Goal: Task Accomplishment & Management: Use online tool/utility

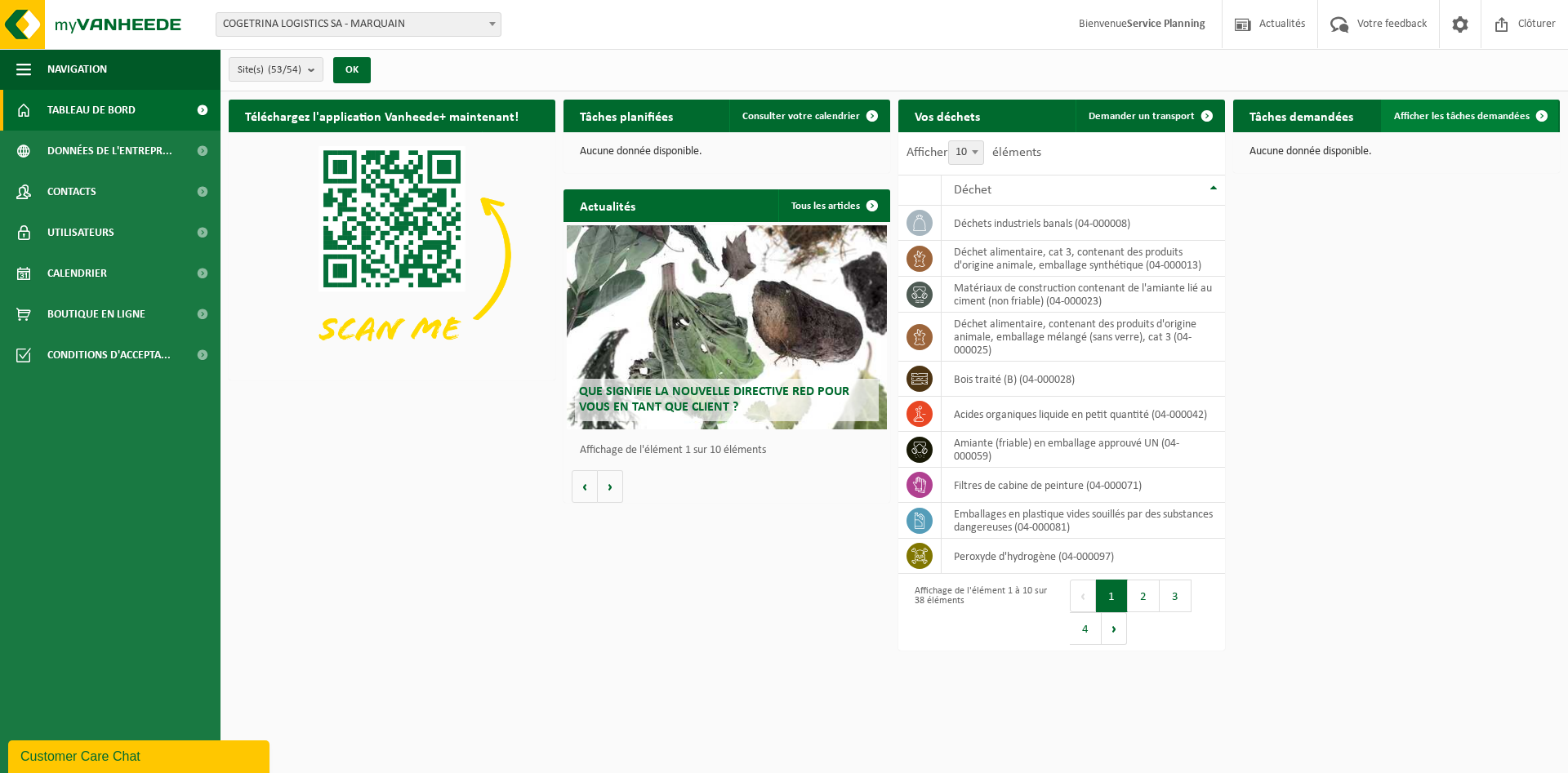
click at [1044, 121] on span "Afficher les tâches demandées" at bounding box center [1462, 116] width 136 height 11
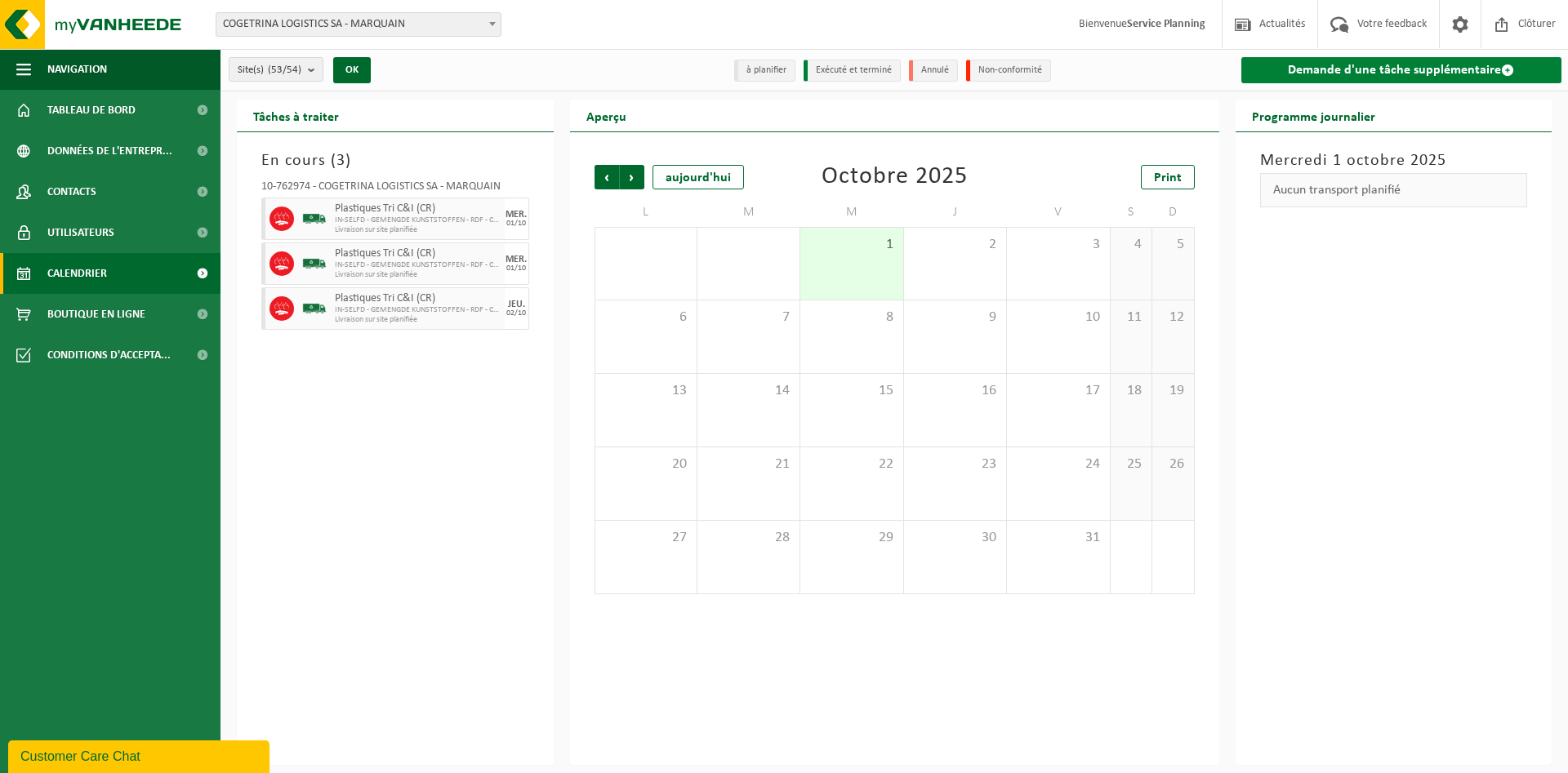
click at [1376, 68] on link "Demande d'une tâche supplémentaire" at bounding box center [1402, 70] width 321 height 26
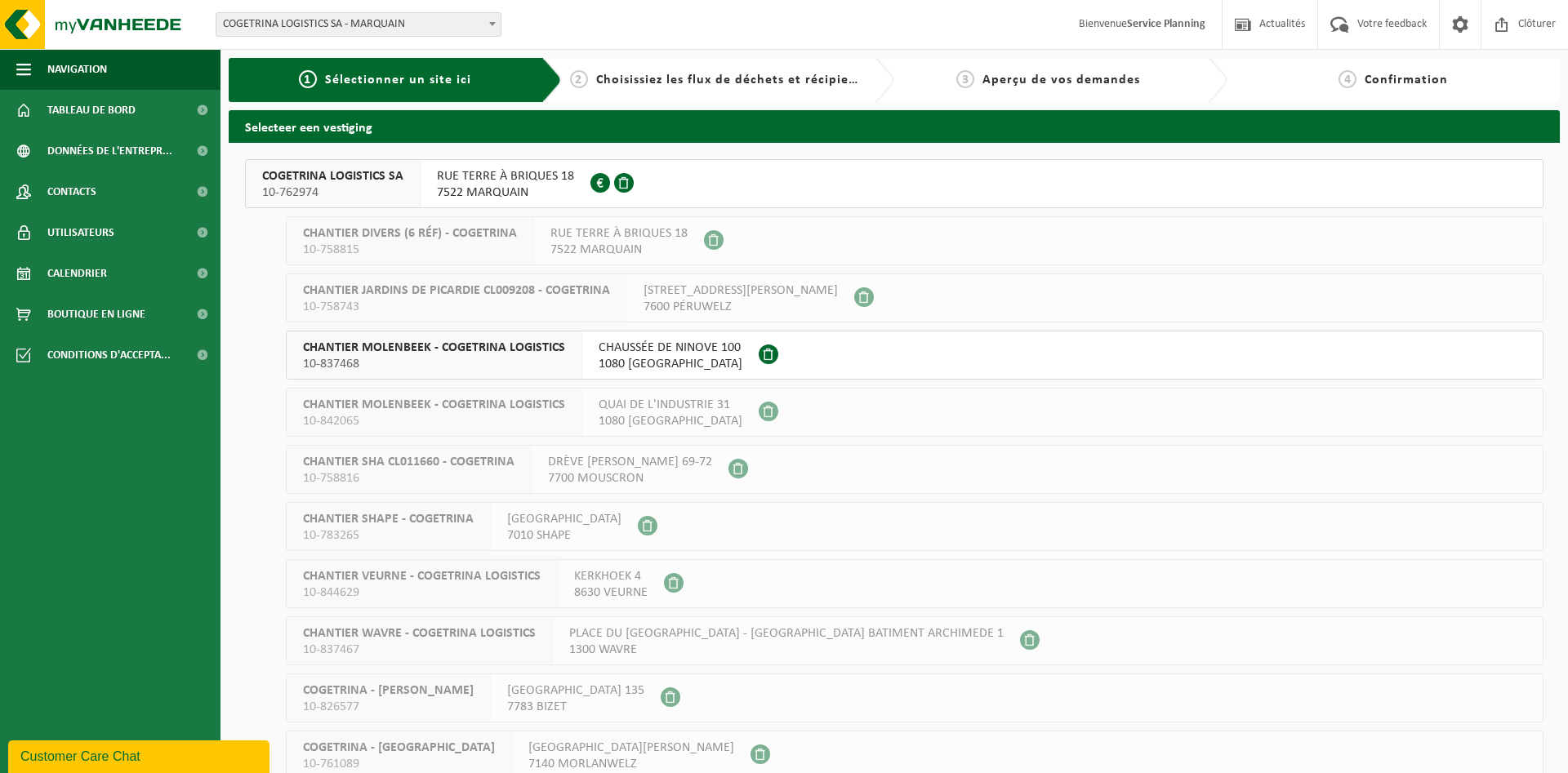
click at [478, 179] on span "RUE TERRE À BRIQUES 18" at bounding box center [505, 176] width 138 height 17
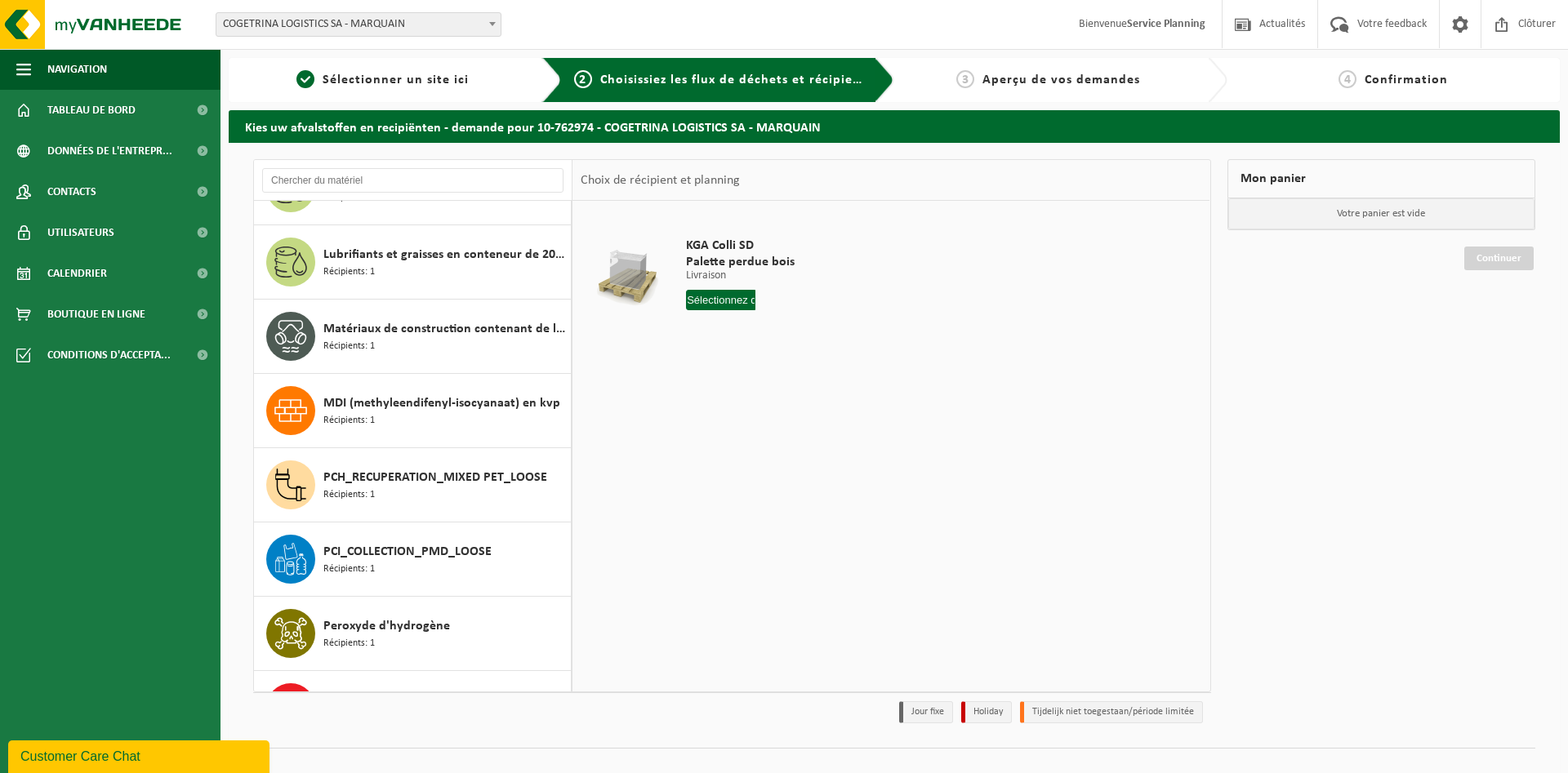
scroll to position [1401, 0]
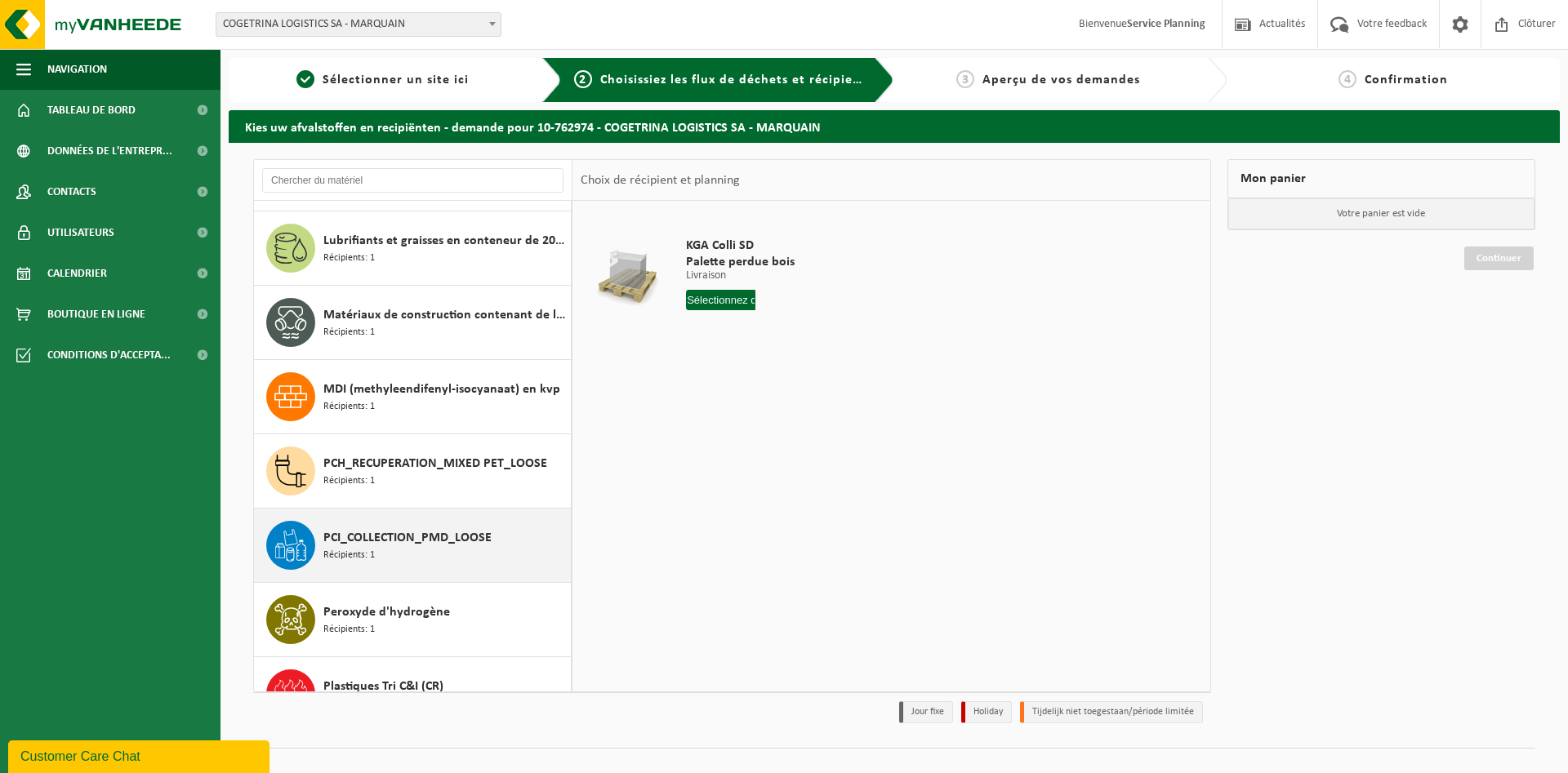
click at [432, 555] on div "PCI_COLLECTION_PMD_LOOSE Récipients: 1" at bounding box center [445, 545] width 244 height 49
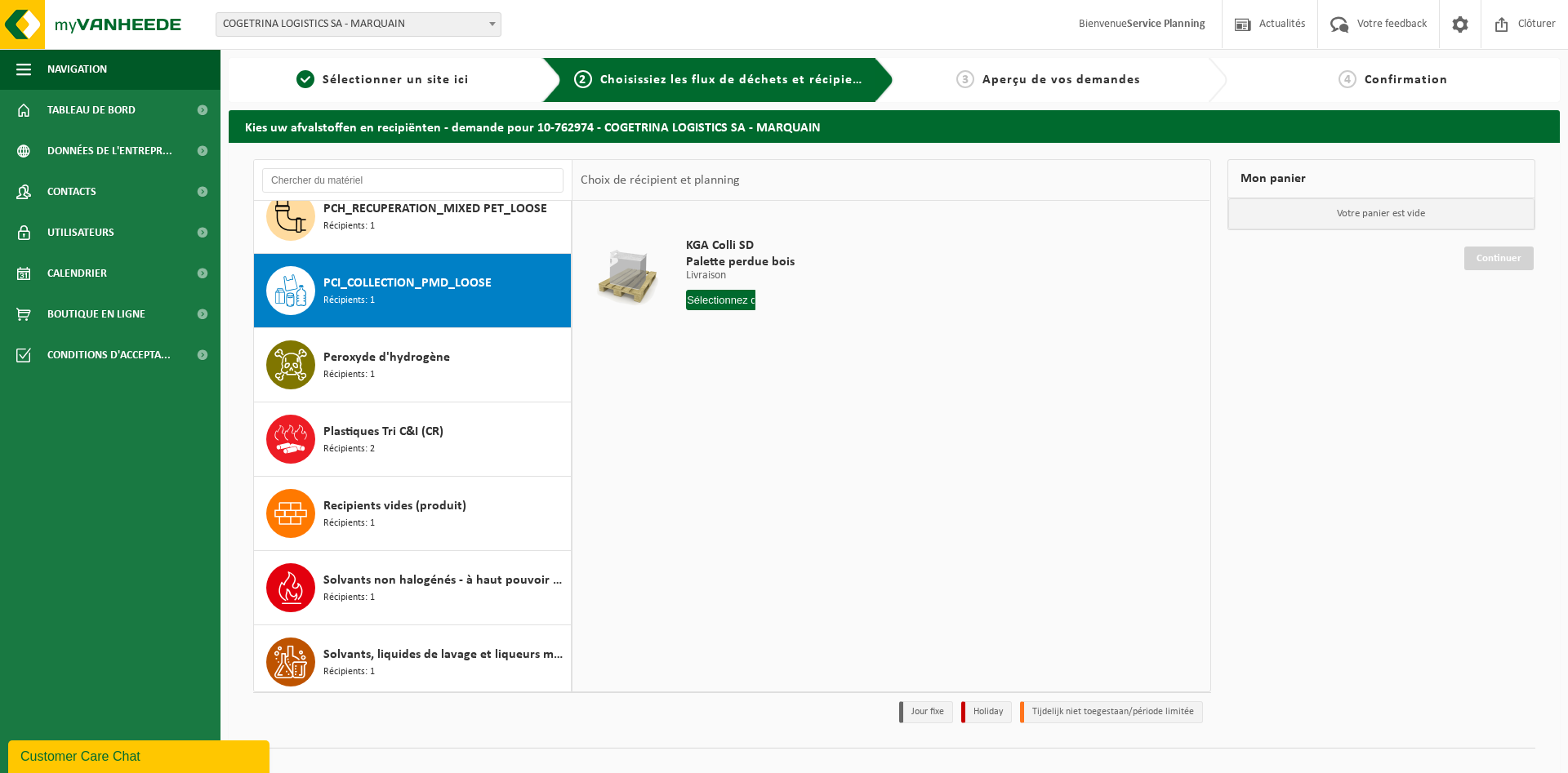
scroll to position [1709, 0]
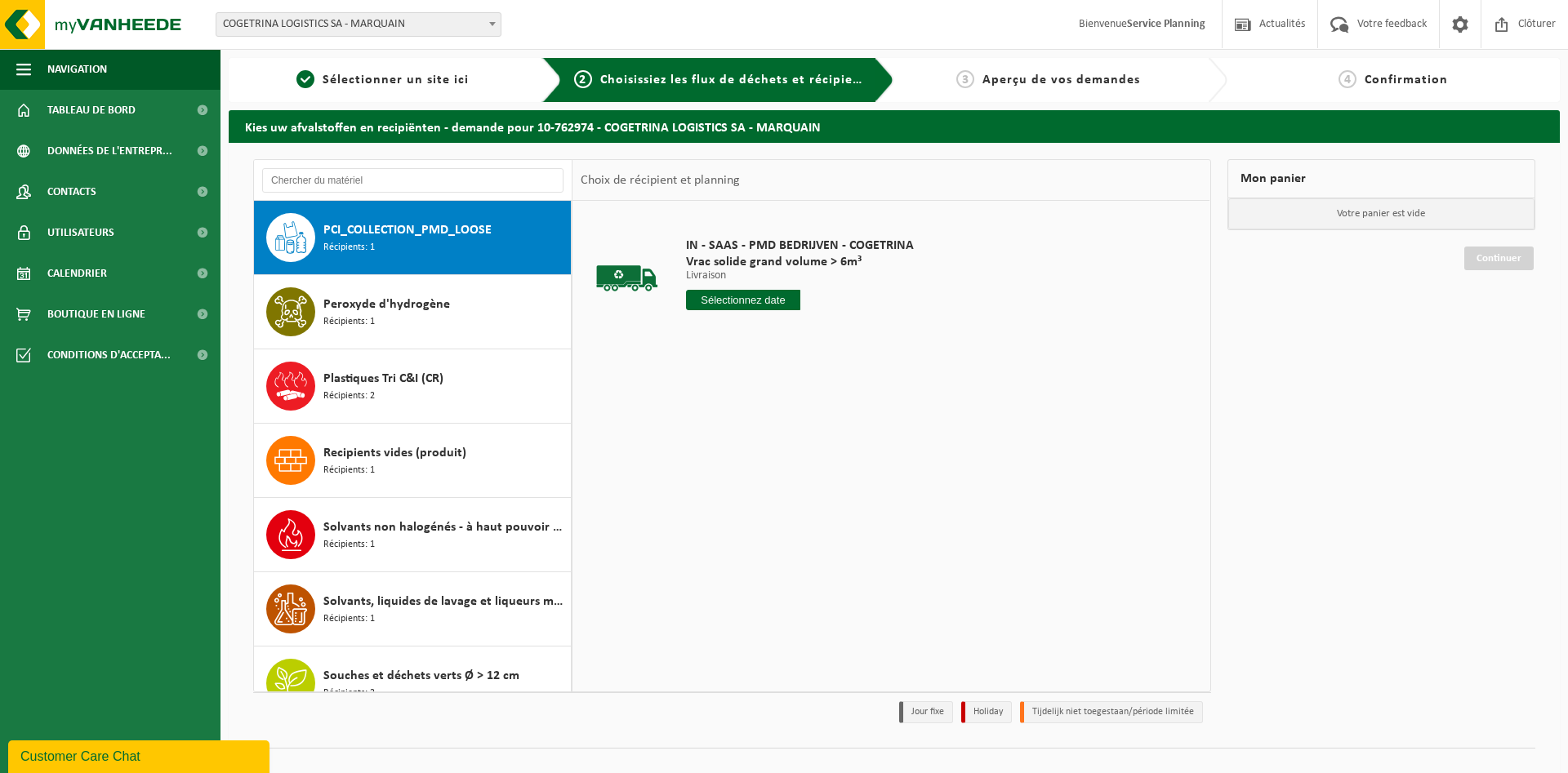
click at [745, 307] on input "text" at bounding box center [743, 299] width 115 height 20
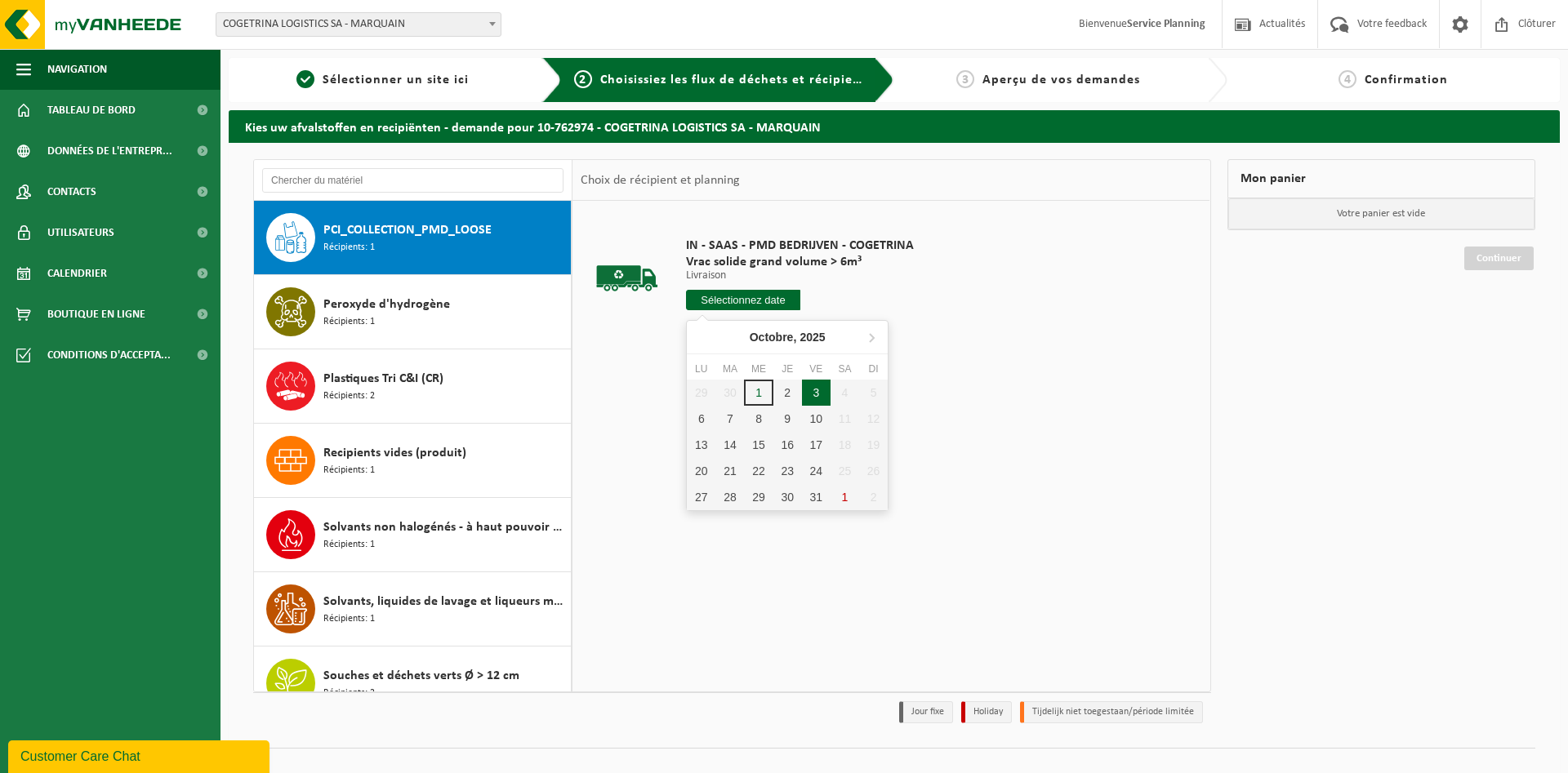
click at [812, 396] on div "3" at bounding box center [816, 393] width 29 height 26
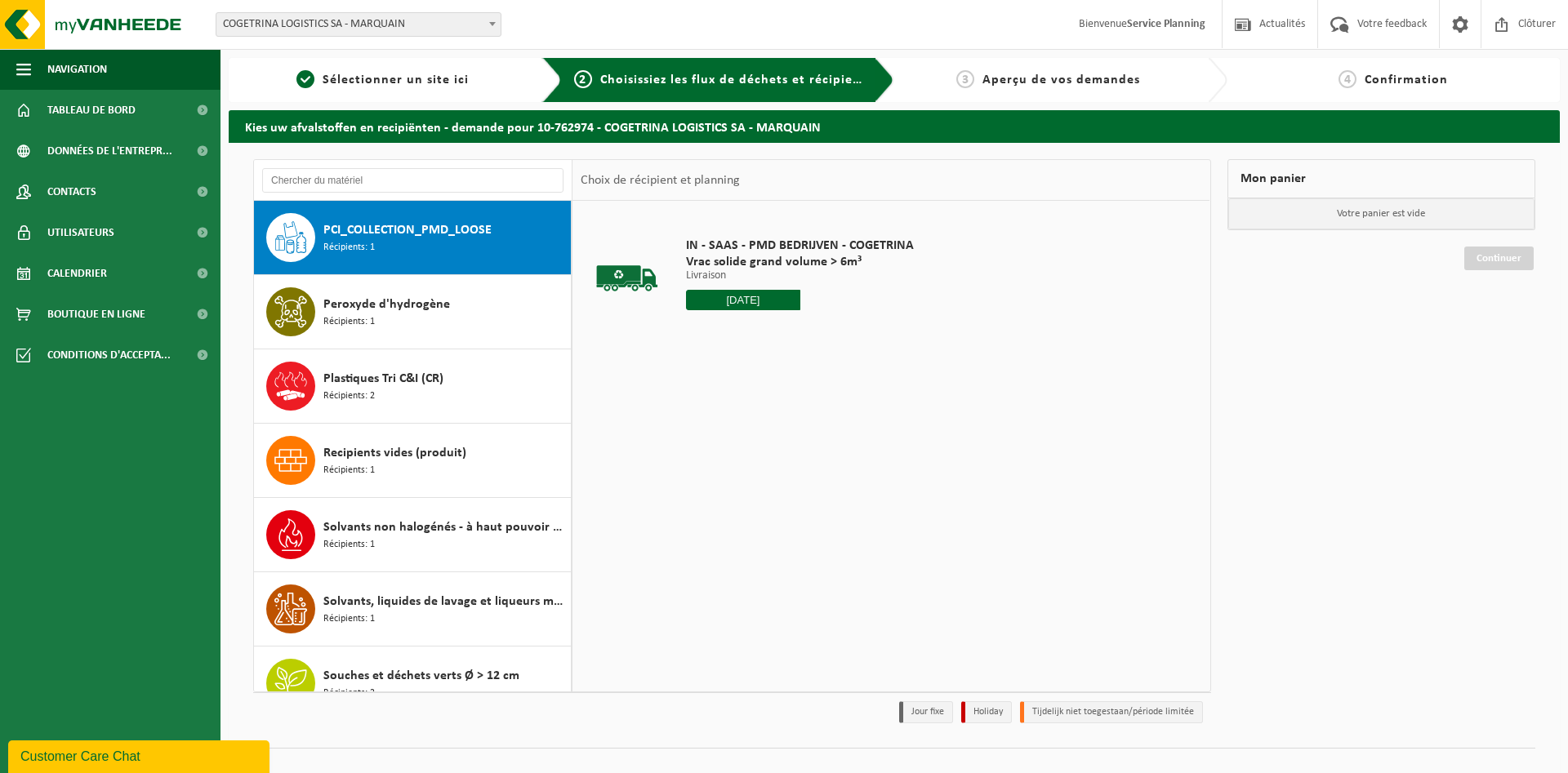
type input "à partir de 2025-10-03"
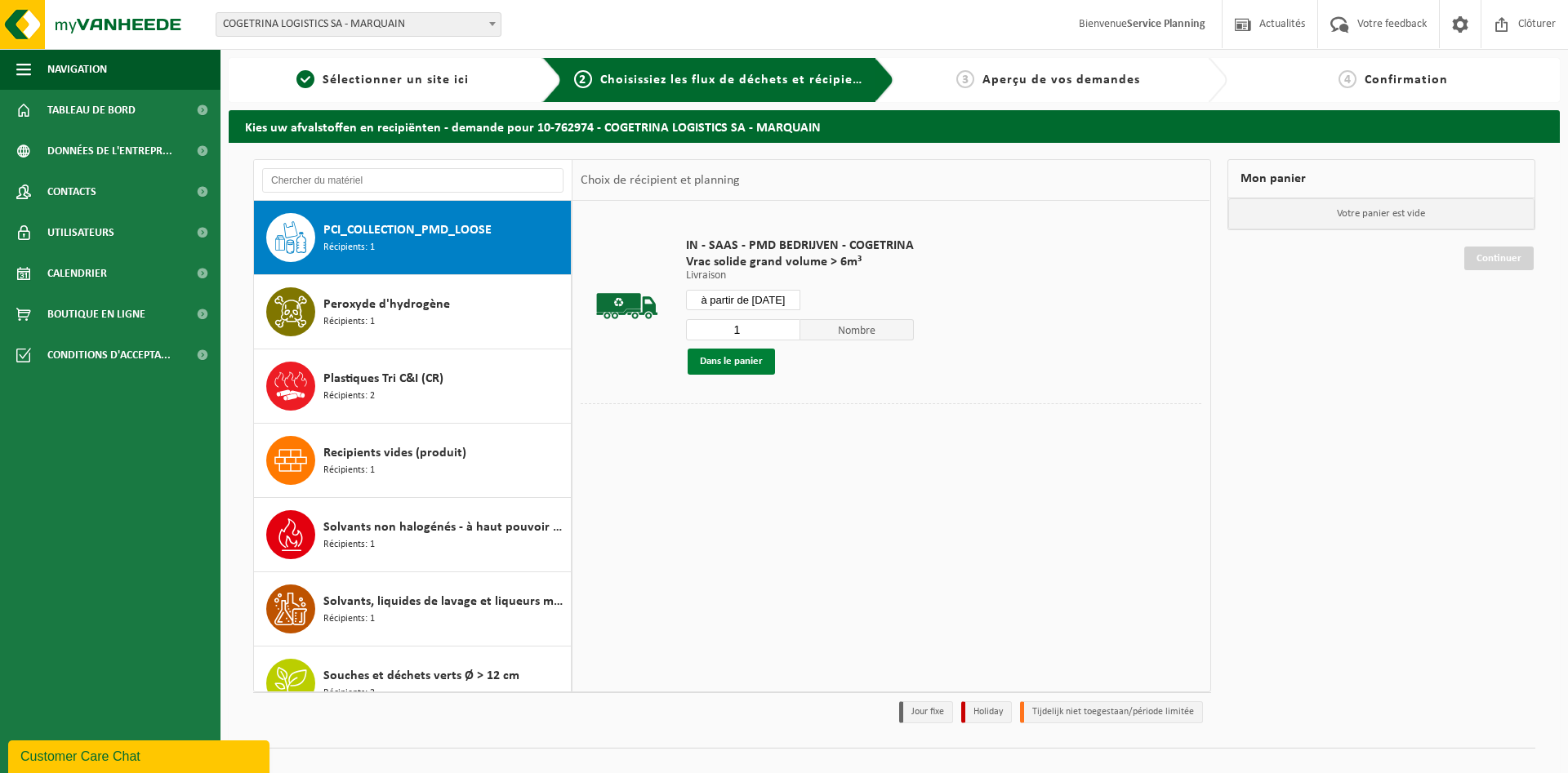
click at [745, 365] on button "Dans le panier" at bounding box center [731, 362] width 88 height 26
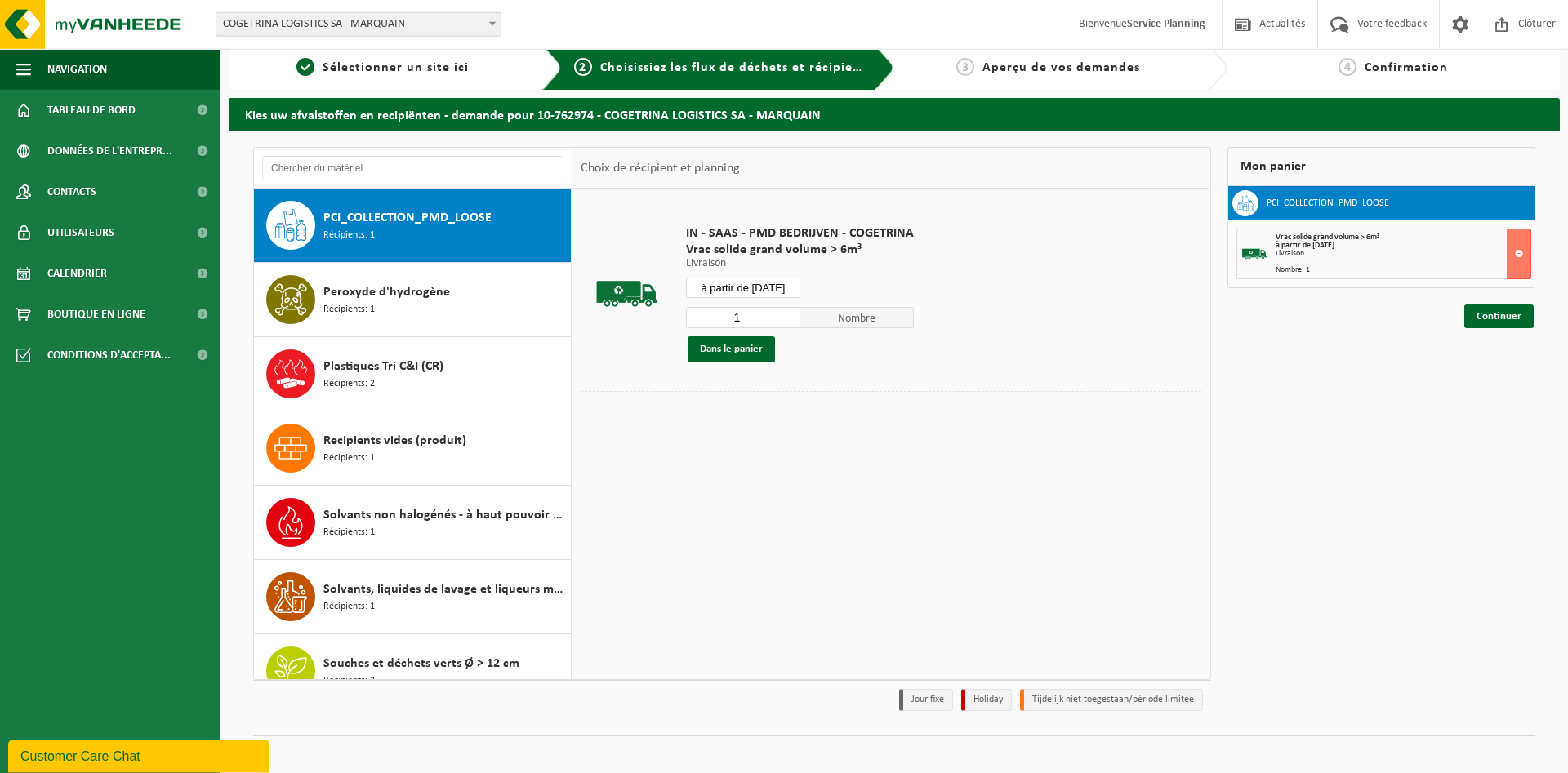
scroll to position [17, 0]
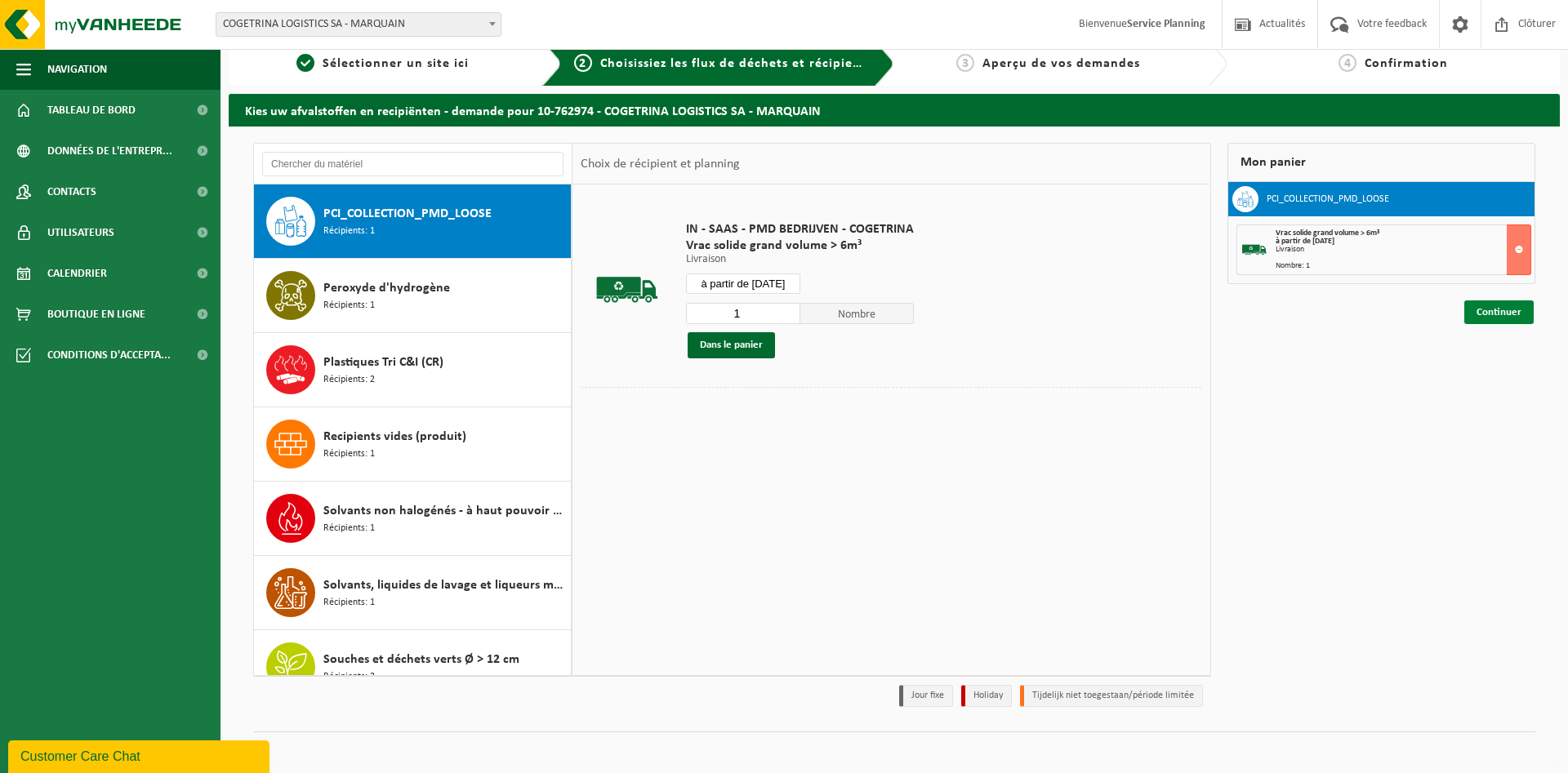
click at [1495, 316] on link "Continuer" at bounding box center [1499, 312] width 69 height 24
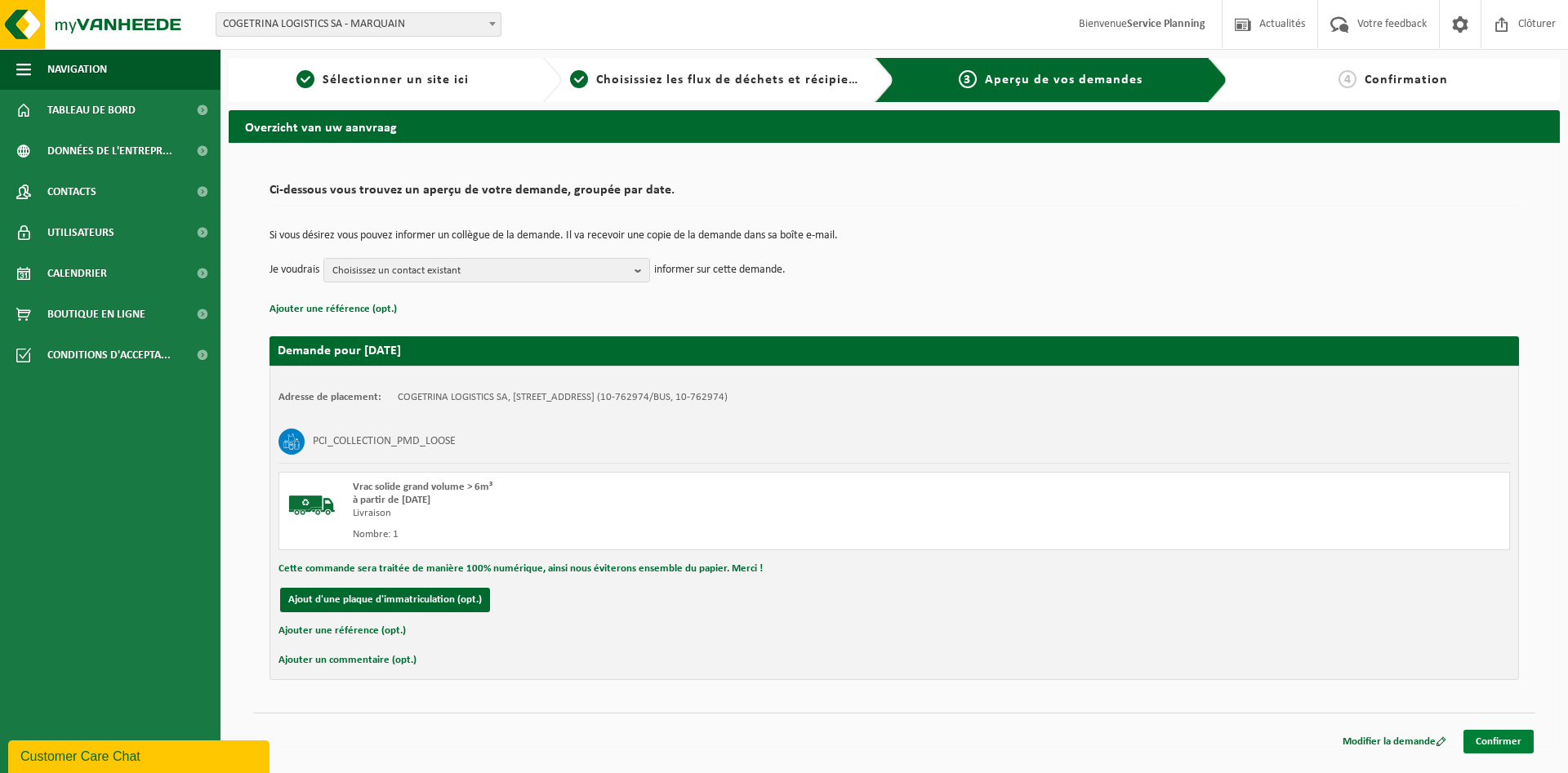
click at [1503, 741] on link "Confirmer" at bounding box center [1499, 741] width 70 height 24
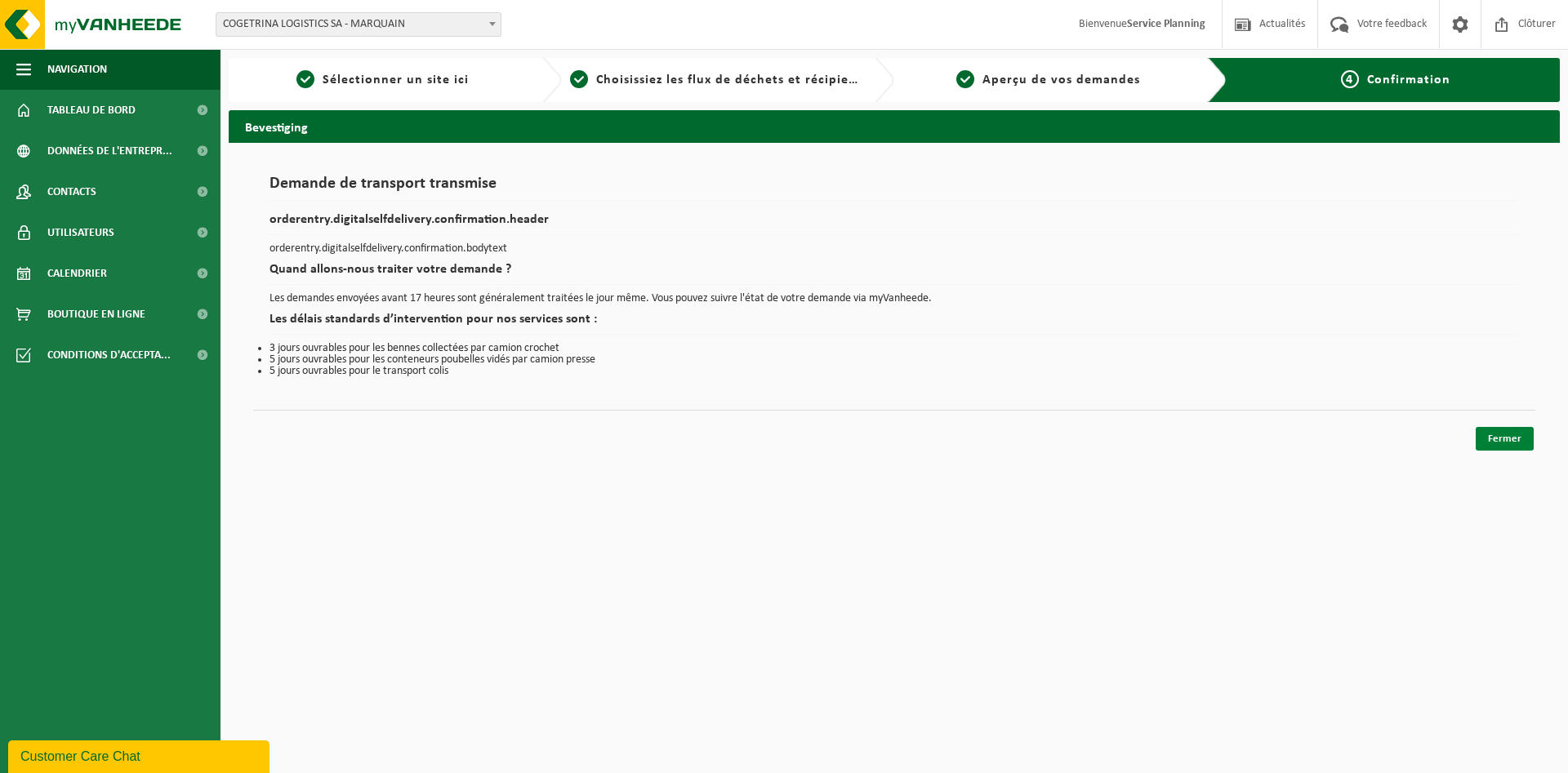
click at [1517, 441] on link "Fermer" at bounding box center [1505, 439] width 58 height 24
